Goal: Task Accomplishment & Management: Manage account settings

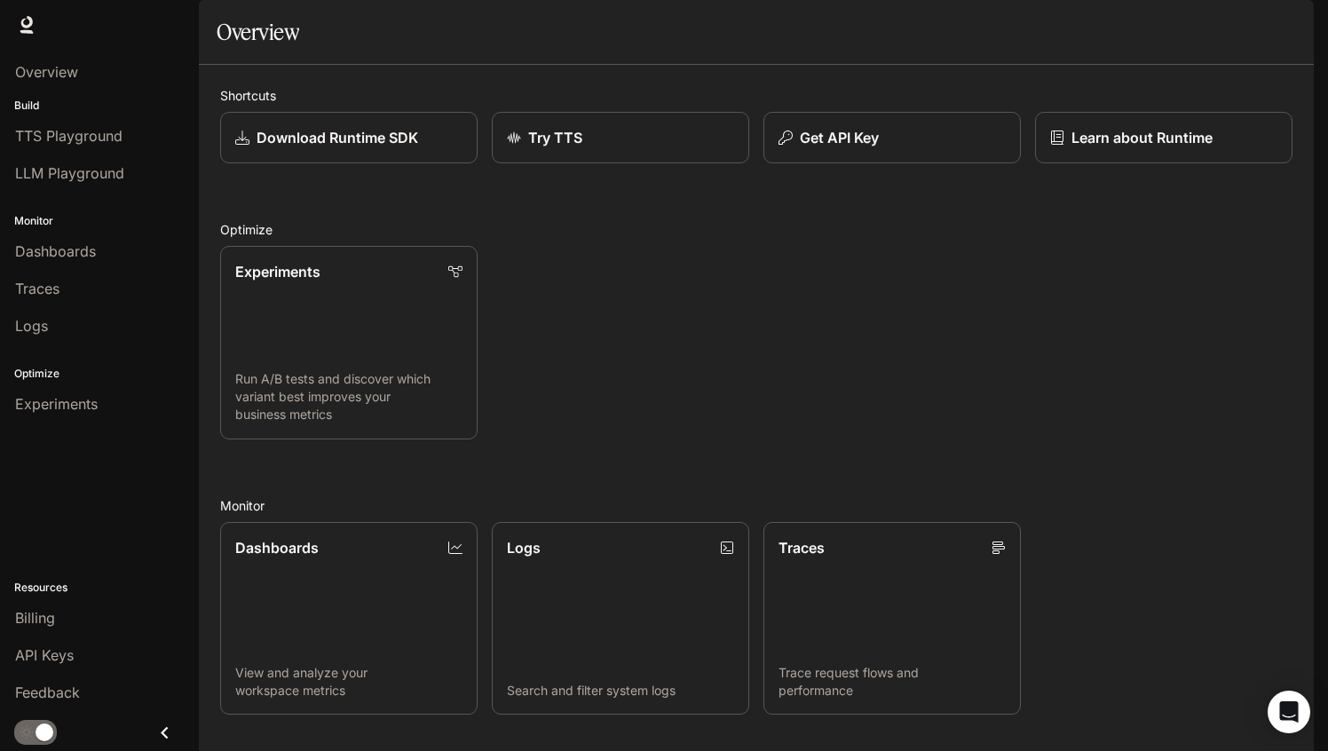
scroll to position [323, 0]
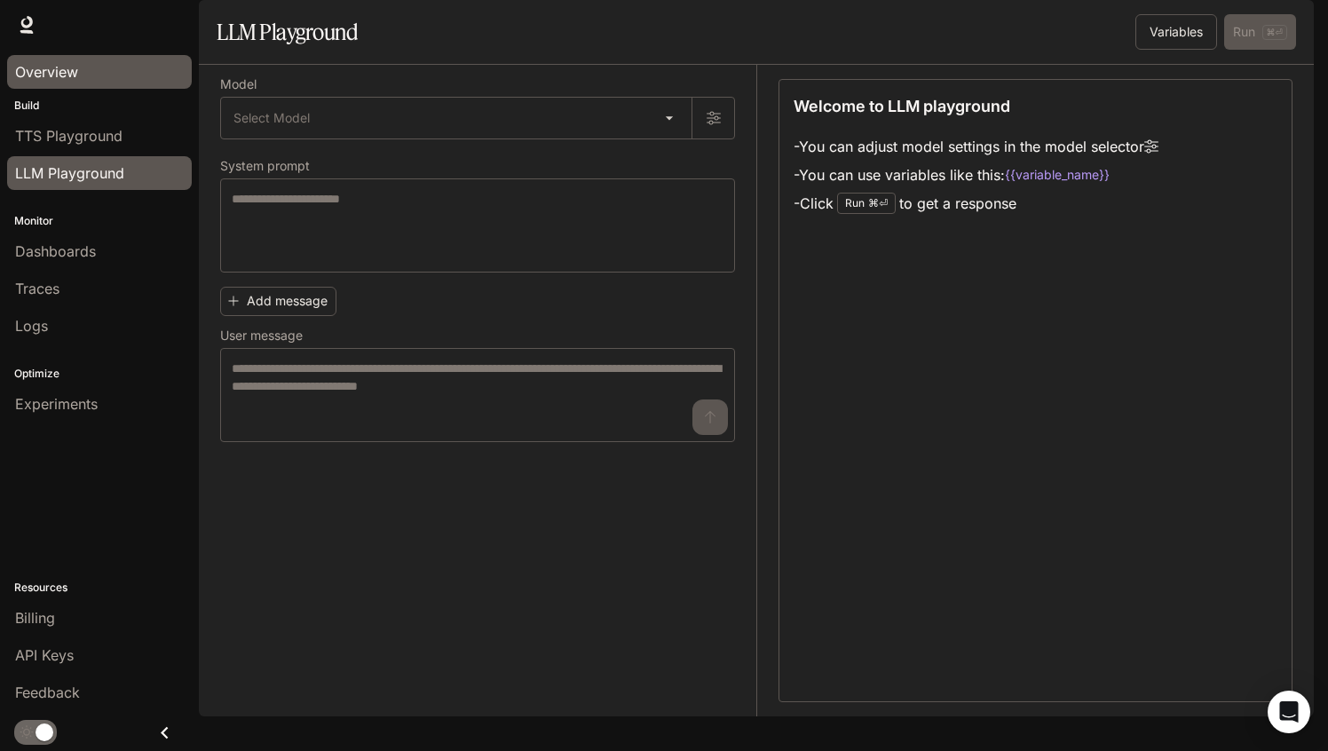
click at [85, 79] on div "Overview" at bounding box center [99, 71] width 169 height 21
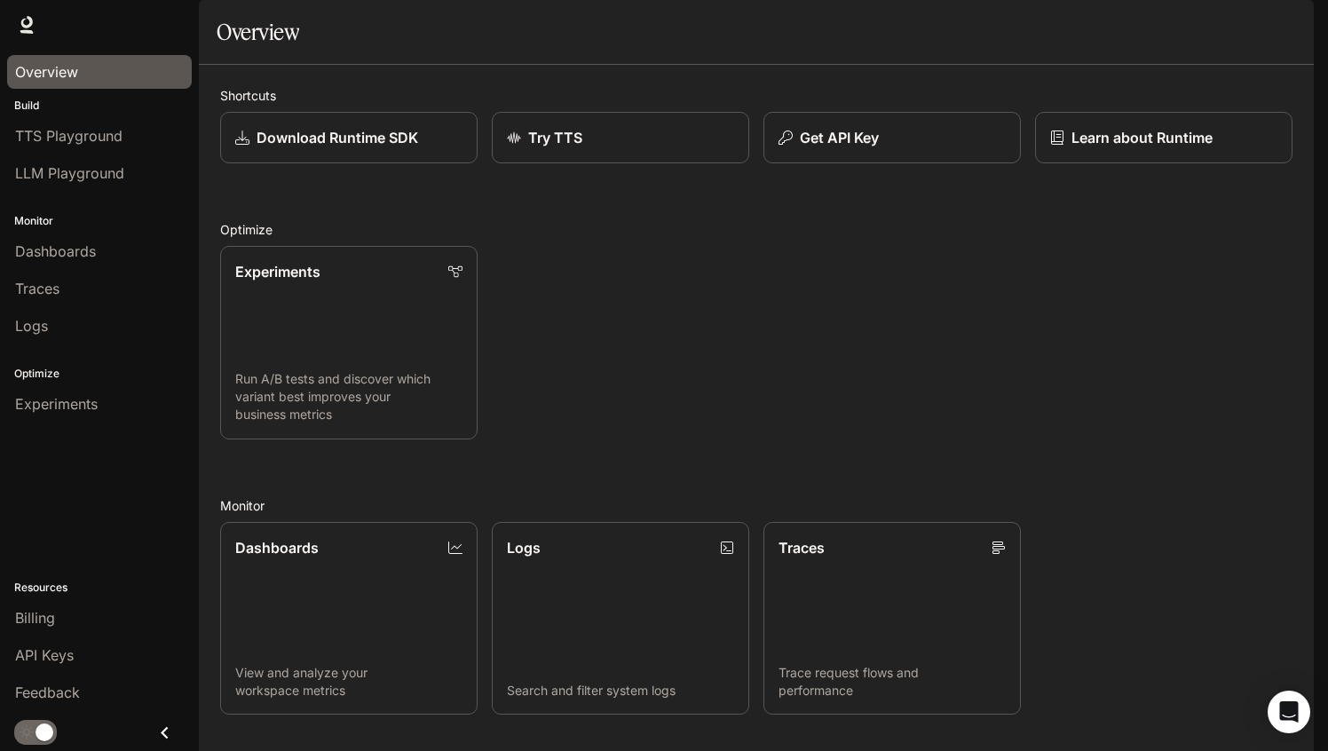
click at [1200, 18] on span "Documentation" at bounding box center [1211, 25] width 88 height 22
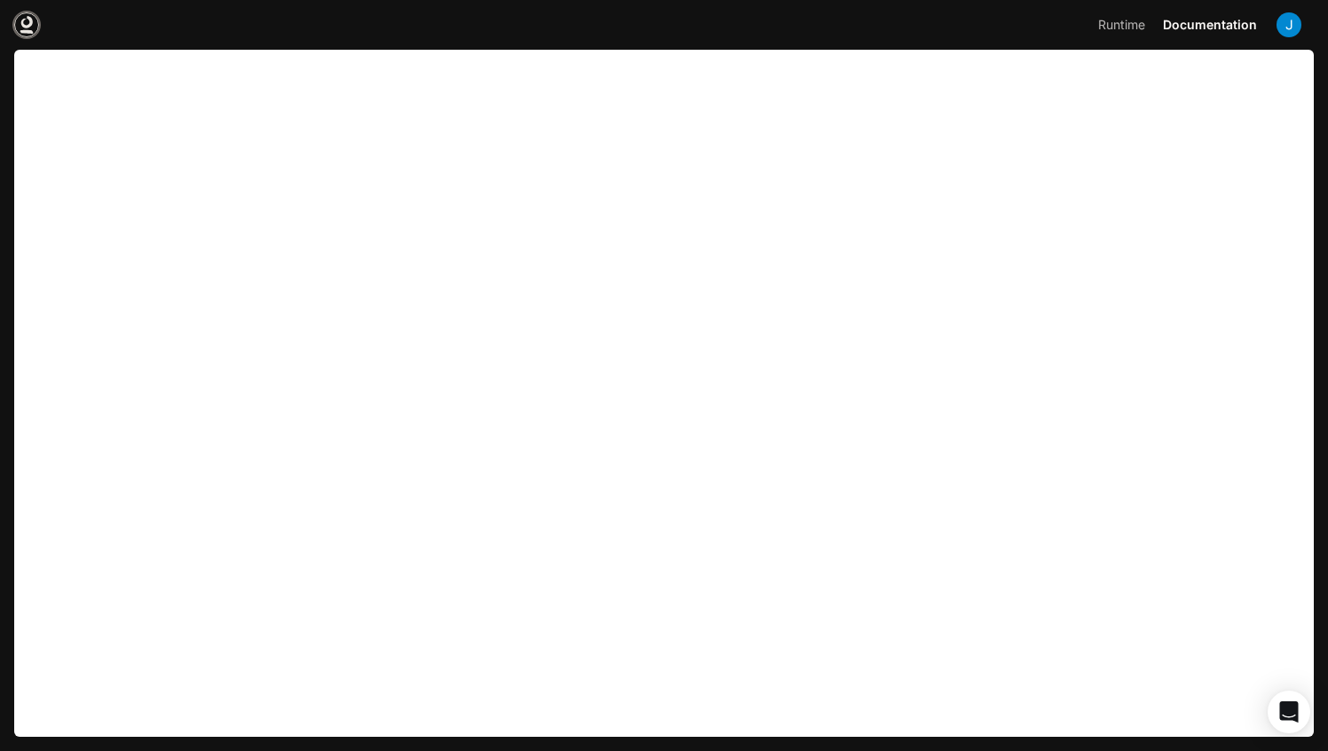
click at [22, 29] on icon at bounding box center [27, 25] width 18 height 18
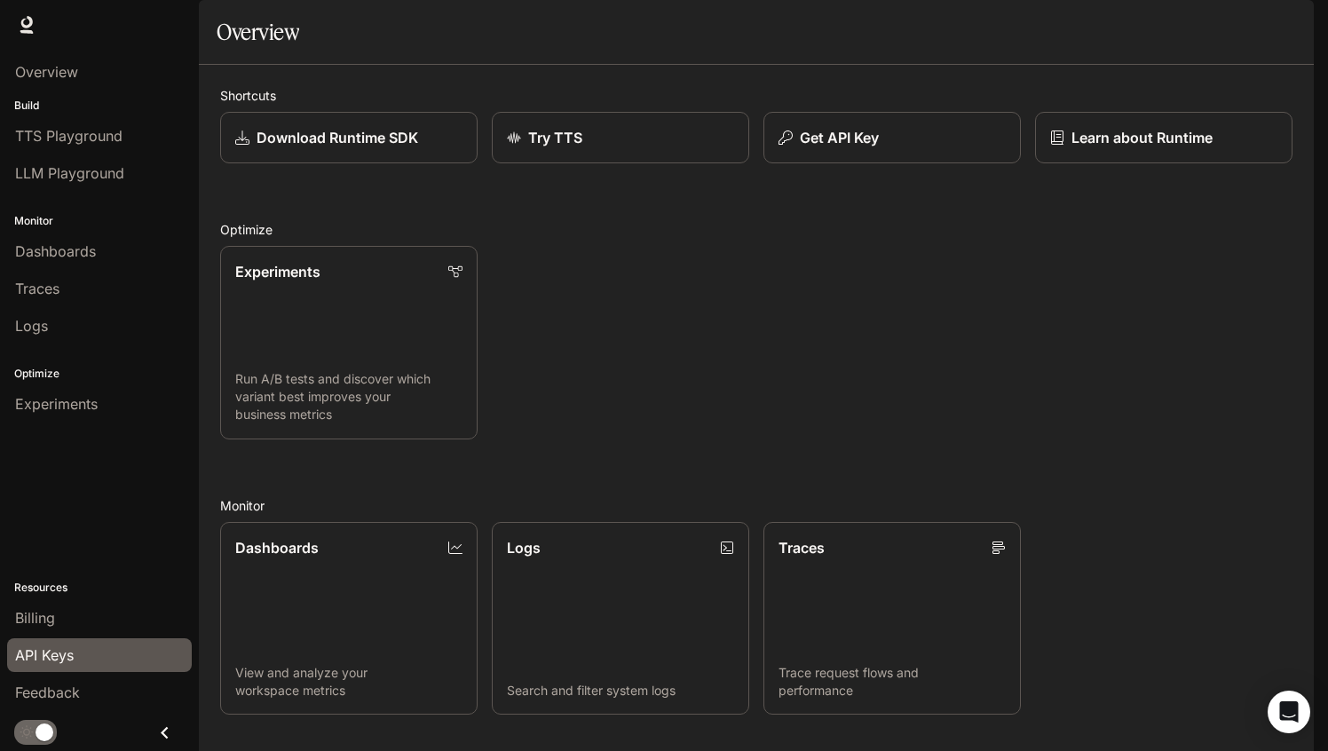
click at [92, 662] on div "API Keys" at bounding box center [99, 655] width 169 height 21
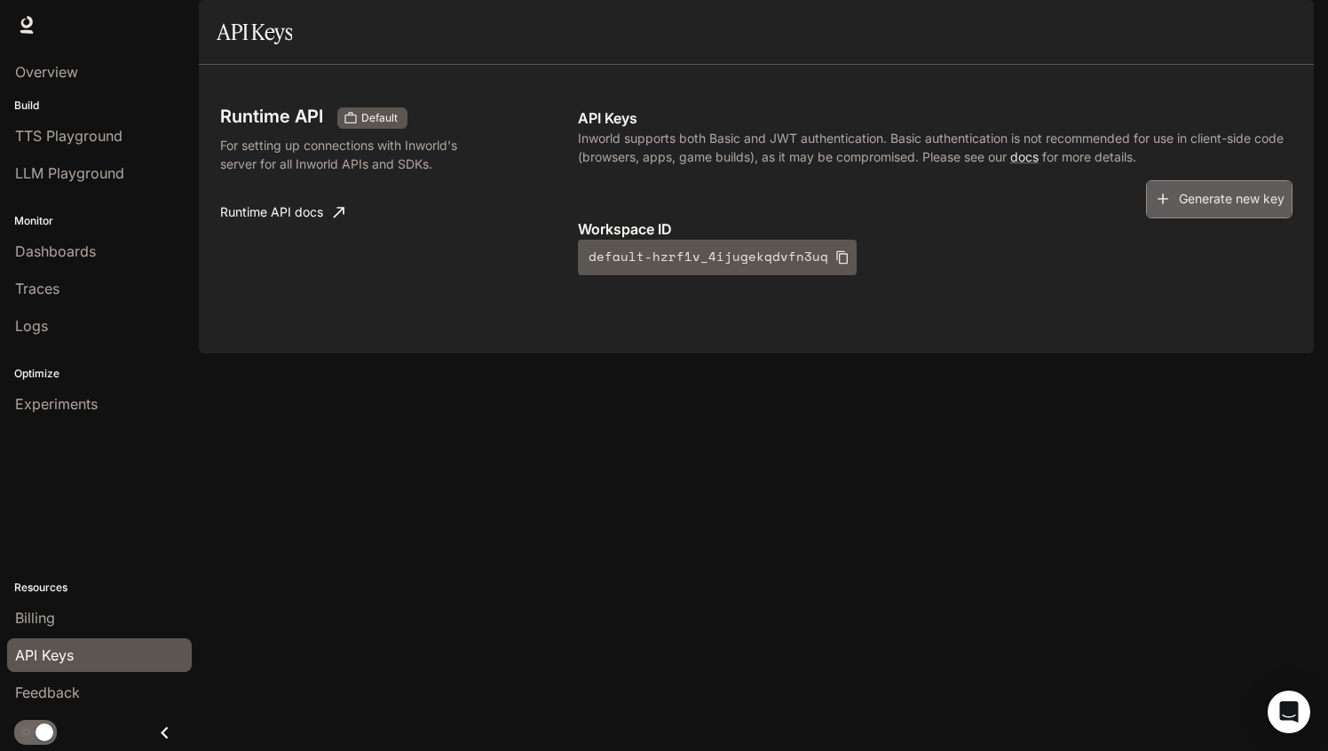
click at [1234, 218] on button "Generate new key" at bounding box center [1219, 199] width 147 height 38
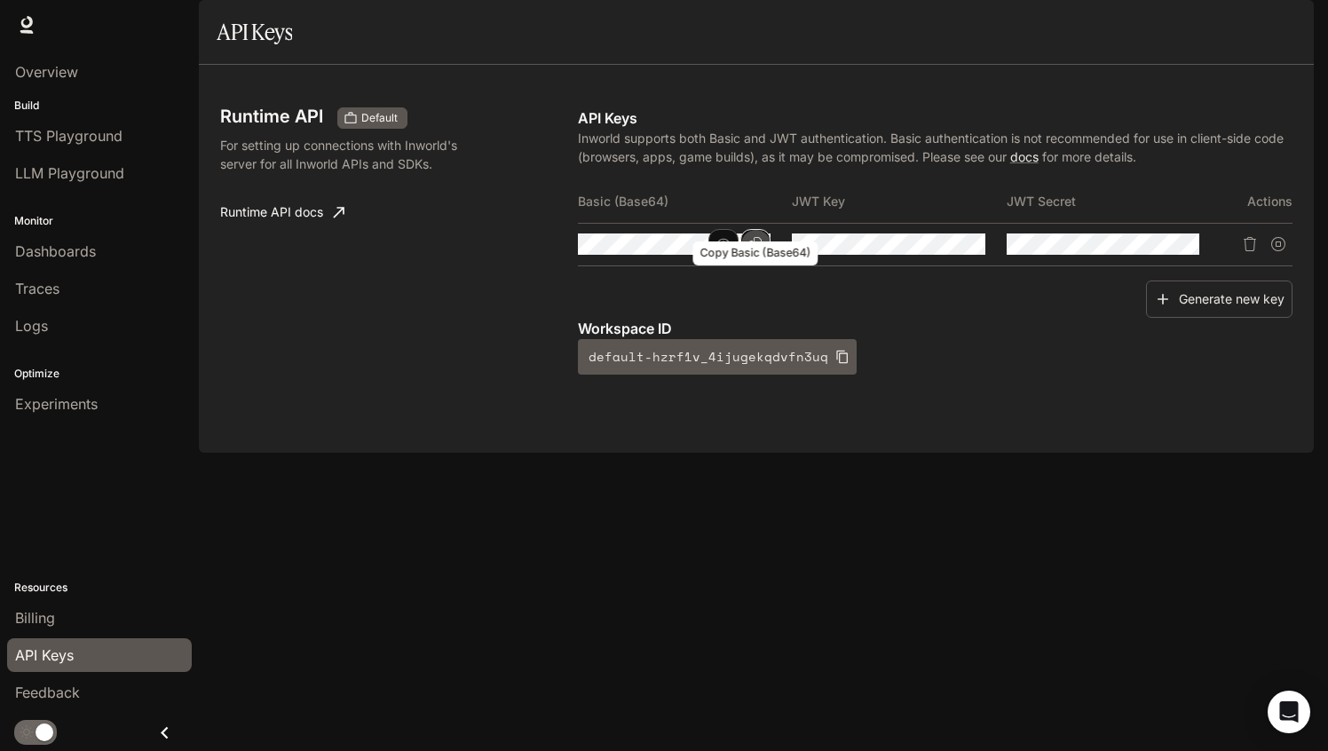
click at [763, 259] on button "Copy Basic (Base64)" at bounding box center [755, 244] width 30 height 30
click at [758, 251] on icon "Copy Basic (Base64)" at bounding box center [755, 244] width 12 height 14
